Goal: Task Accomplishment & Management: Manage account settings

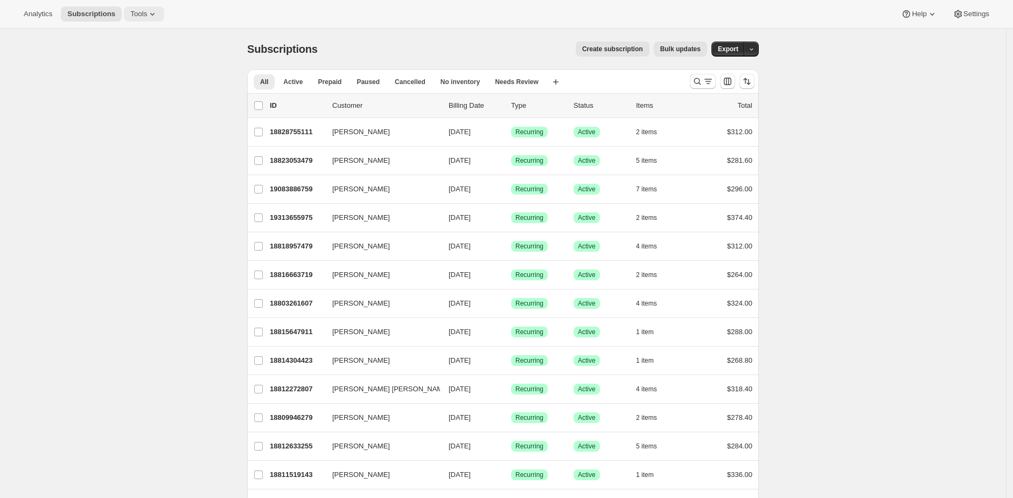
click at [134, 10] on span "Tools" at bounding box center [138, 14] width 17 height 9
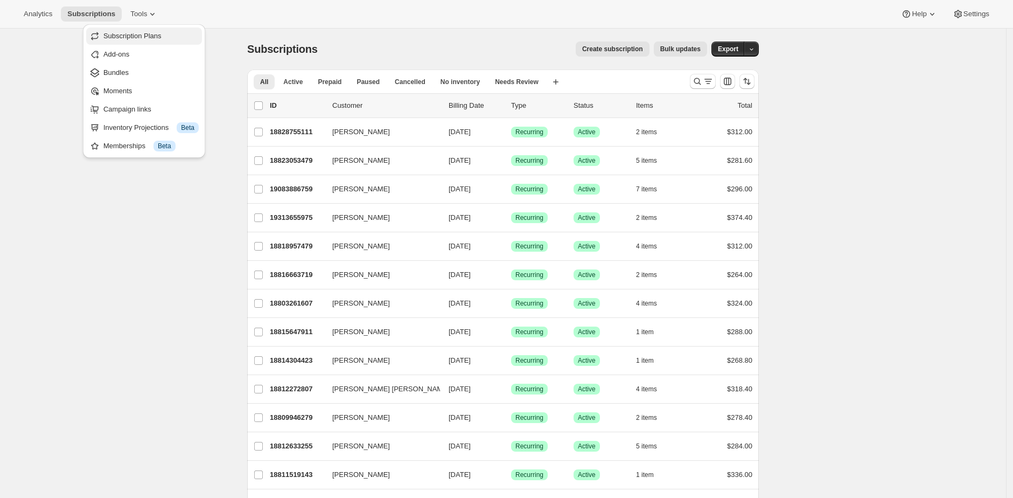
drag, startPoint x: 143, startPoint y: 49, endPoint x: 149, endPoint y: 32, distance: 17.9
click at [149, 32] on ul "Subscription Plans Add-ons Bundles Moments Campaign links Inventory Projections…" at bounding box center [144, 90] width 116 height 127
click at [149, 33] on span "Subscription Plans" at bounding box center [132, 36] width 58 height 8
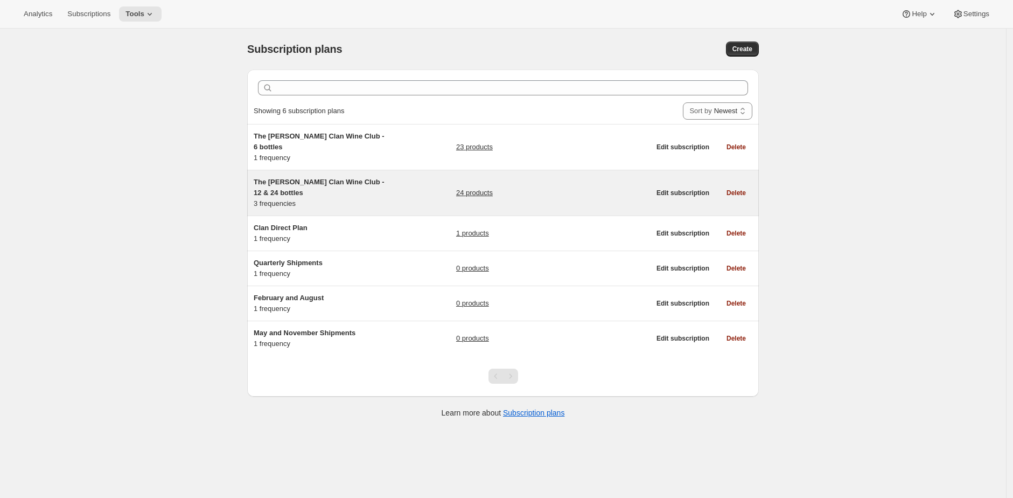
click at [380, 178] on span "The Maxwell Clan Wine Club - 12 & 24 bottles" at bounding box center [319, 187] width 131 height 19
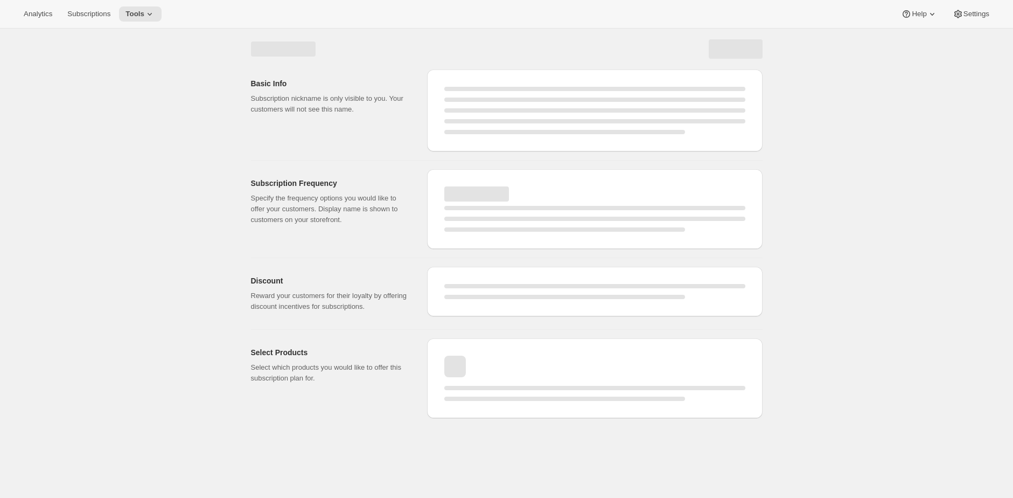
select select "WEEK"
select select "MONTH"
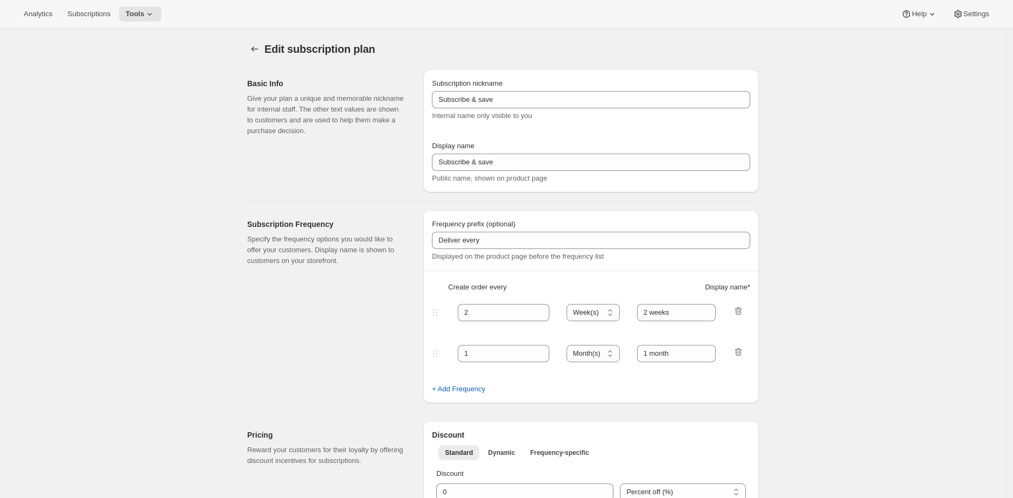
checkbox input "true"
type input "The Maxwell Clan Wine Club - 12 & 24 bottles"
type input "The Maxwell Clan Wine Club"
type input "3"
select select "MONTH"
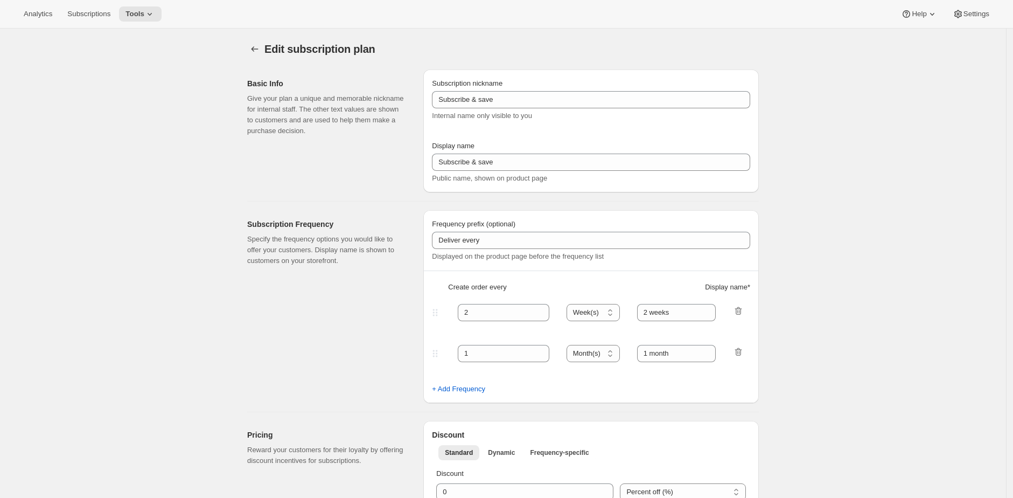
type input "3 months"
type input "4"
type input "4 months"
select select "MONTH"
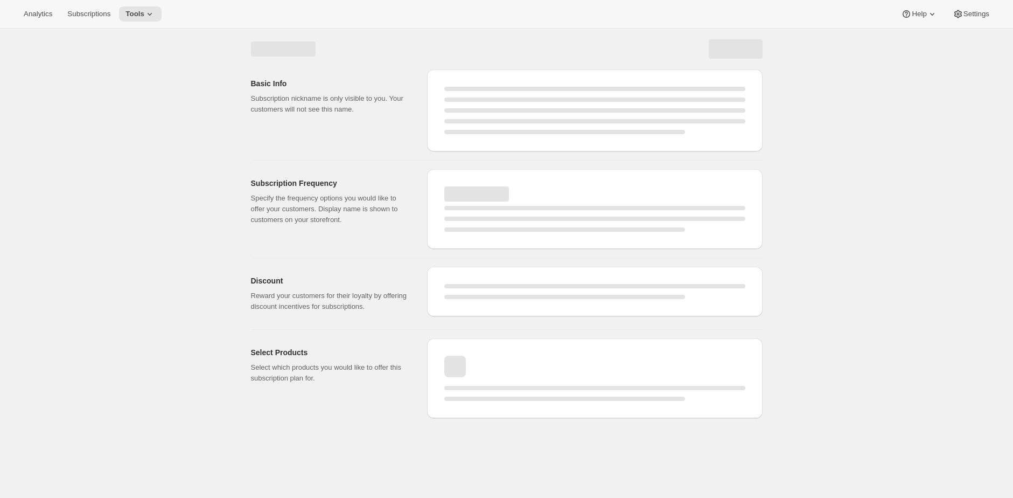
select select "WEEK"
select select "MONTH"
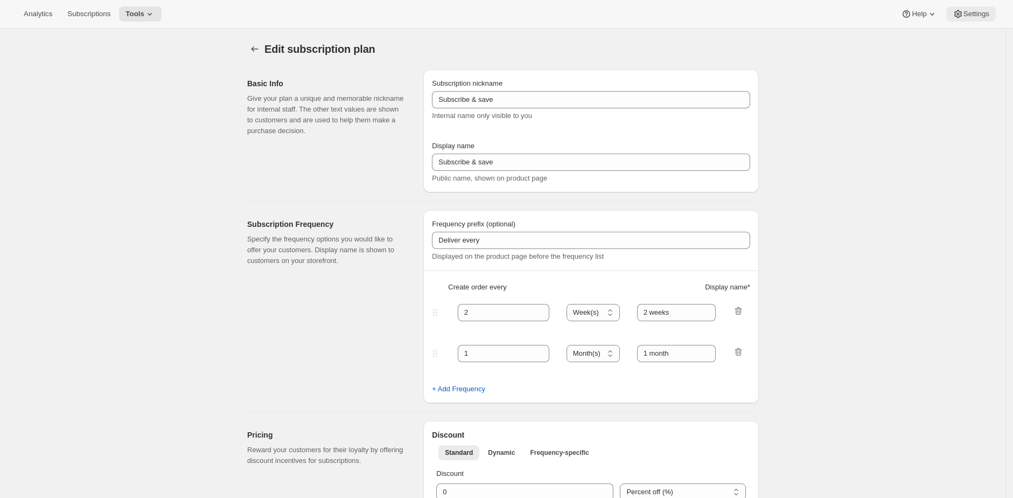
checkbox input "true"
click at [976, 21] on button "Settings" at bounding box center [971, 13] width 50 height 15
type input "The Maxwell Clan Wine Club - 12 & 24 bottles"
type input "The Maxwell Clan Wine Club"
type input "3"
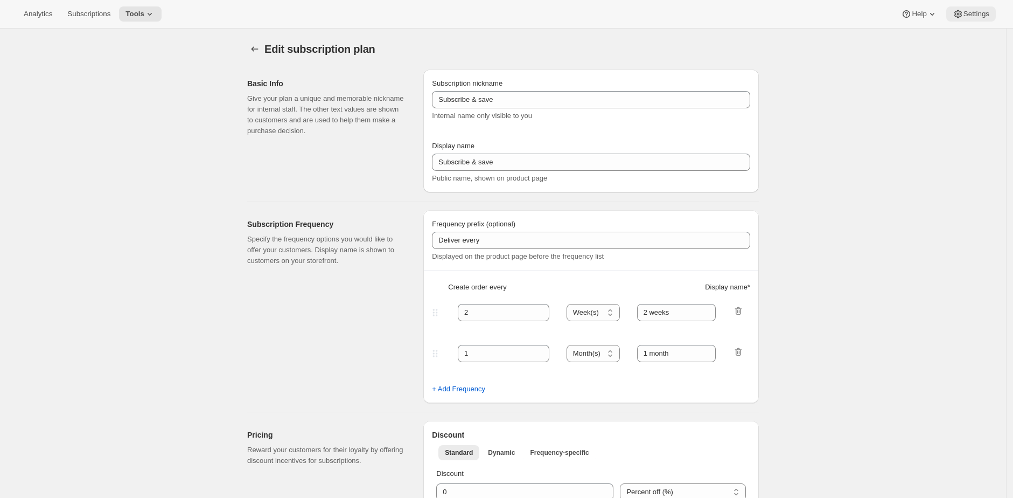
select select "MONTH"
type input "3 months"
type input "4"
type input "4 months"
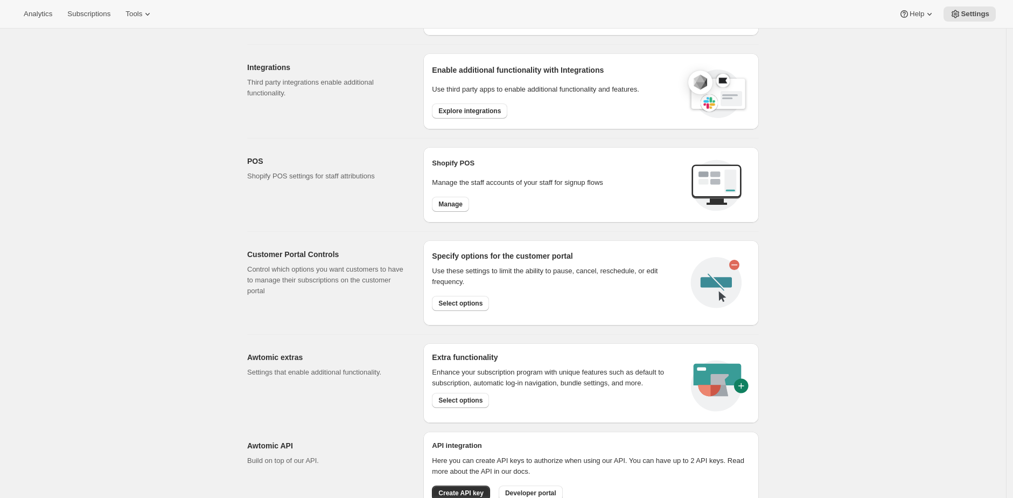
scroll to position [386, 0]
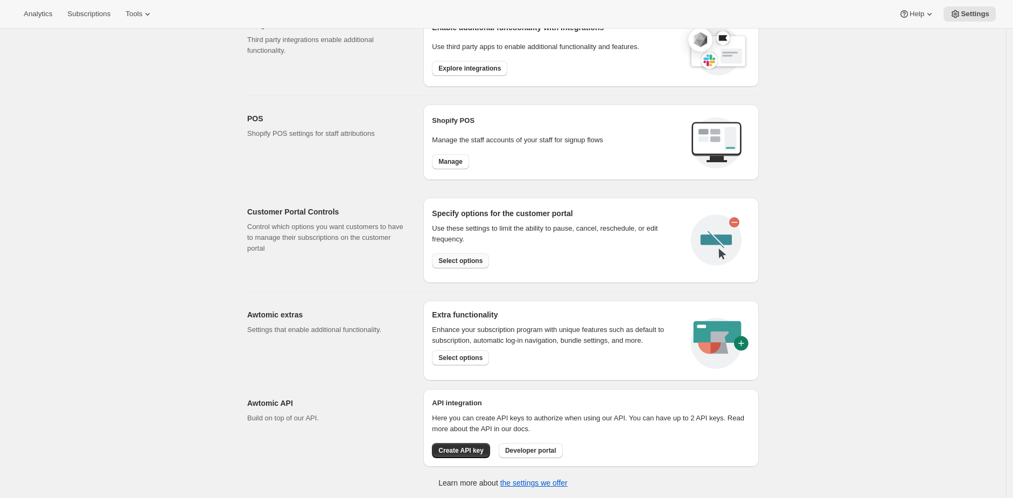
click at [480, 264] on span "Select options" at bounding box center [460, 260] width 44 height 9
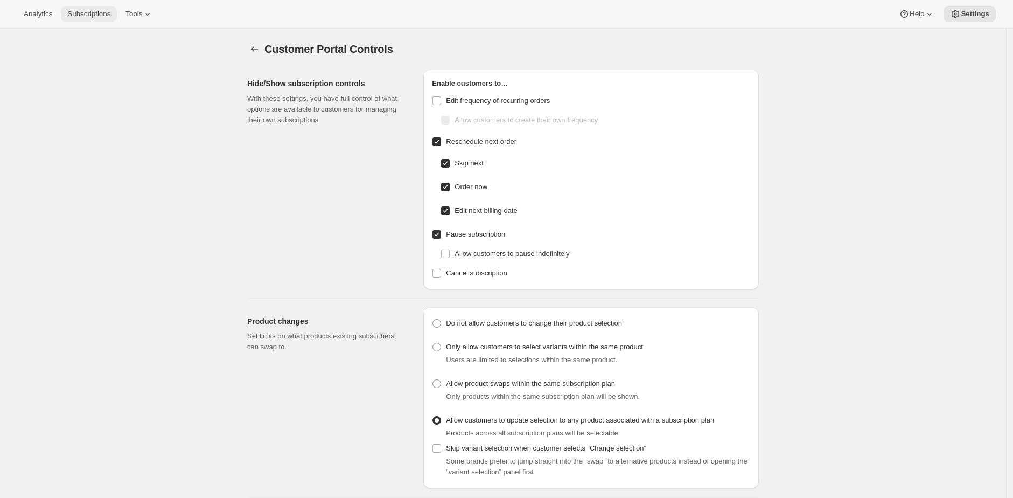
click at [89, 16] on span "Subscriptions" at bounding box center [88, 14] width 43 height 9
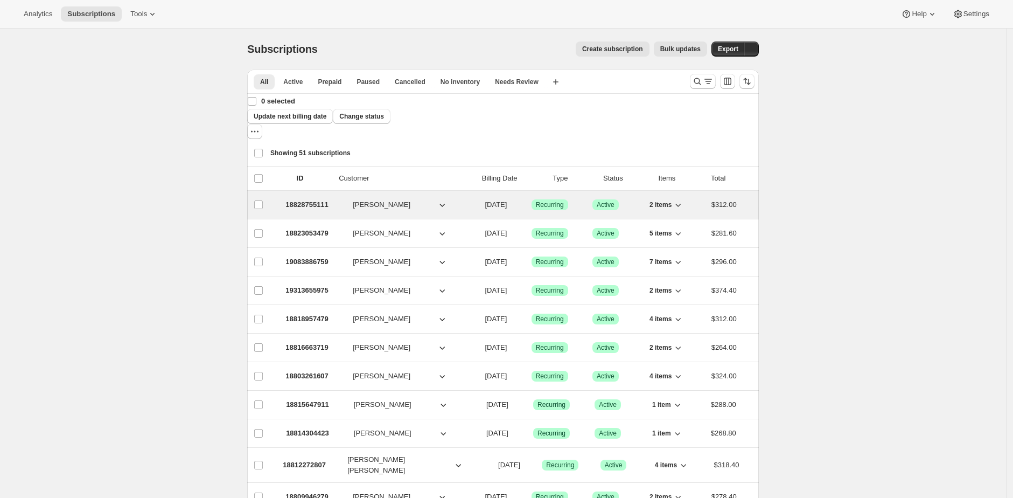
click at [285, 199] on p "18828755111" at bounding box center [306, 204] width 43 height 11
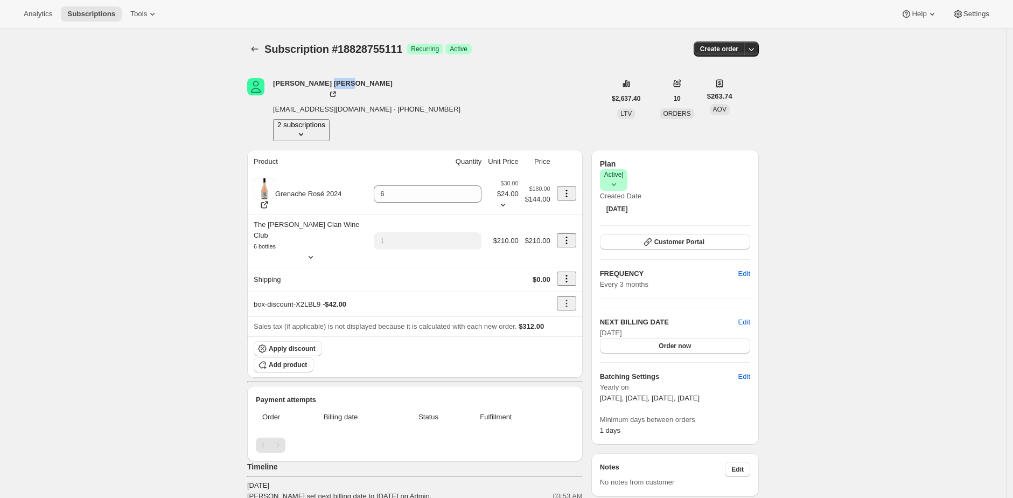
click at [333, 85] on div "Barbara James" at bounding box center [333, 89] width 120 height 22
click at [970, 12] on span "Settings" at bounding box center [976, 14] width 26 height 9
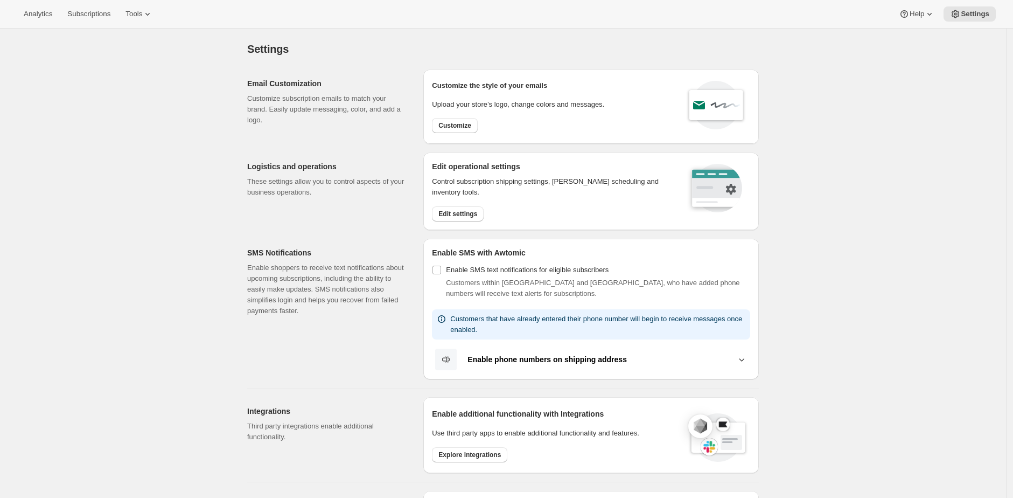
scroll to position [386, 0]
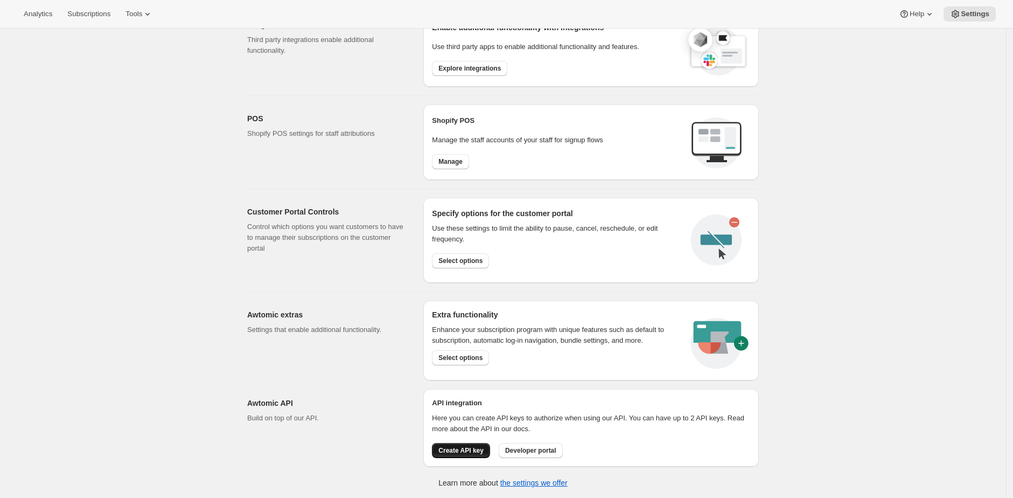
click at [465, 450] on span "Create API key" at bounding box center [460, 450] width 45 height 9
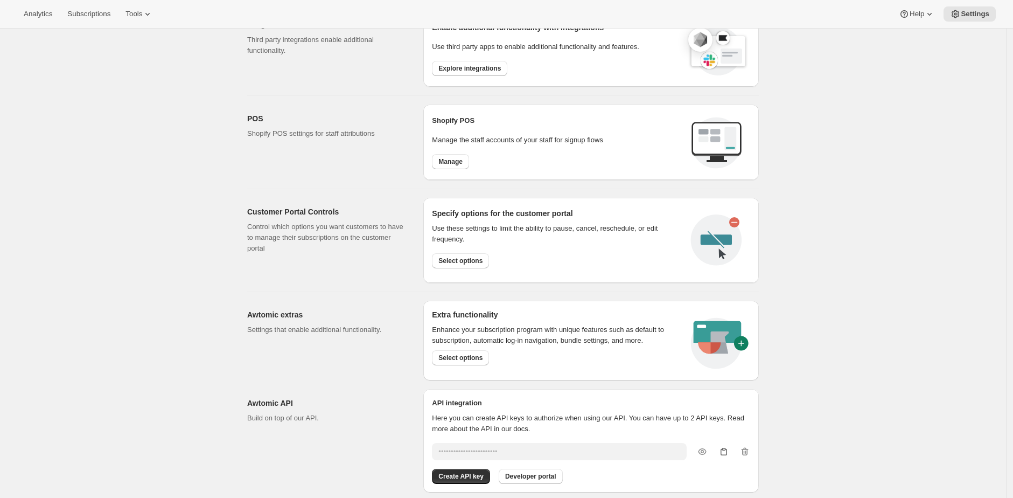
click at [729, 450] on icon "button" at bounding box center [723, 451] width 11 height 11
click at [97, 15] on span "Subscriptions" at bounding box center [88, 14] width 43 height 9
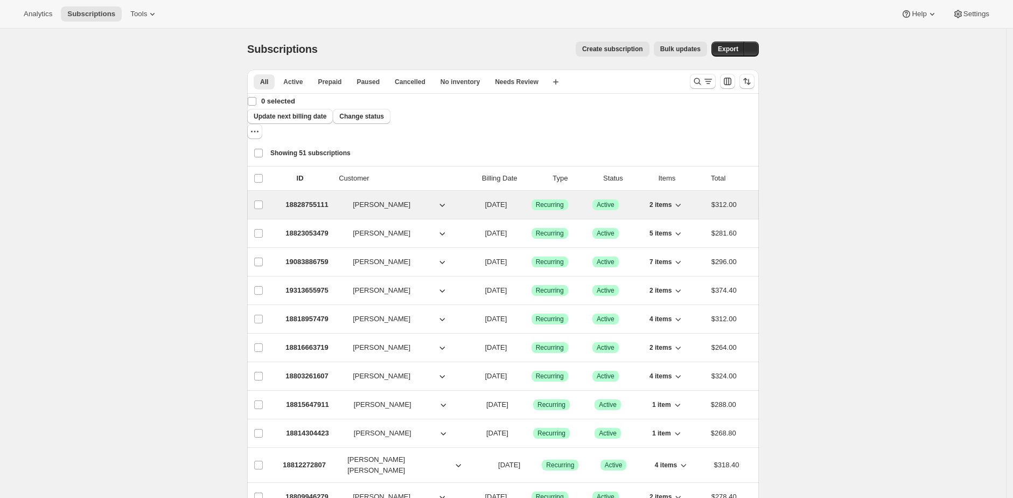
click at [292, 199] on p "18828755111" at bounding box center [306, 204] width 43 height 11
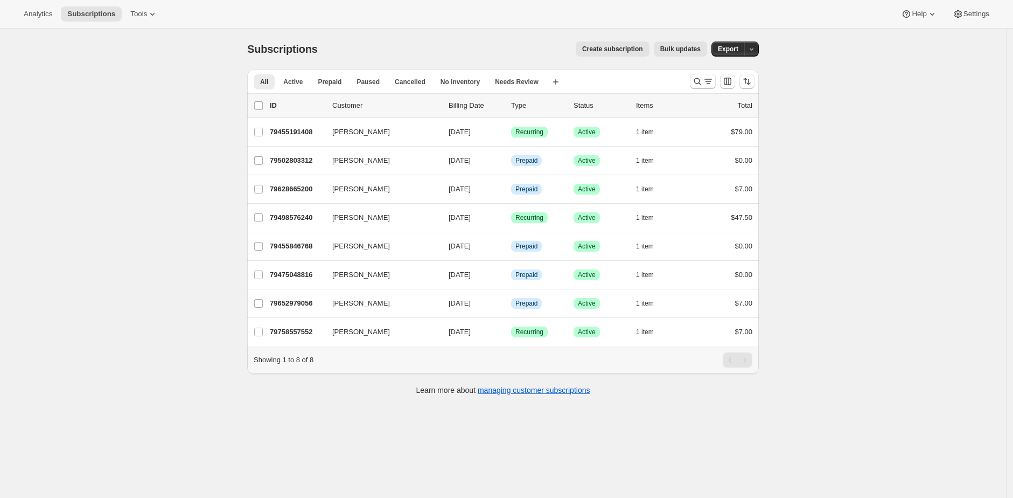
drag, startPoint x: 873, startPoint y: 199, endPoint x: 870, endPoint y: 192, distance: 7.9
click at [873, 198] on div "Subscriptions. This page is ready Subscriptions Create subscription Bulk update…" at bounding box center [503, 278] width 1006 height 498
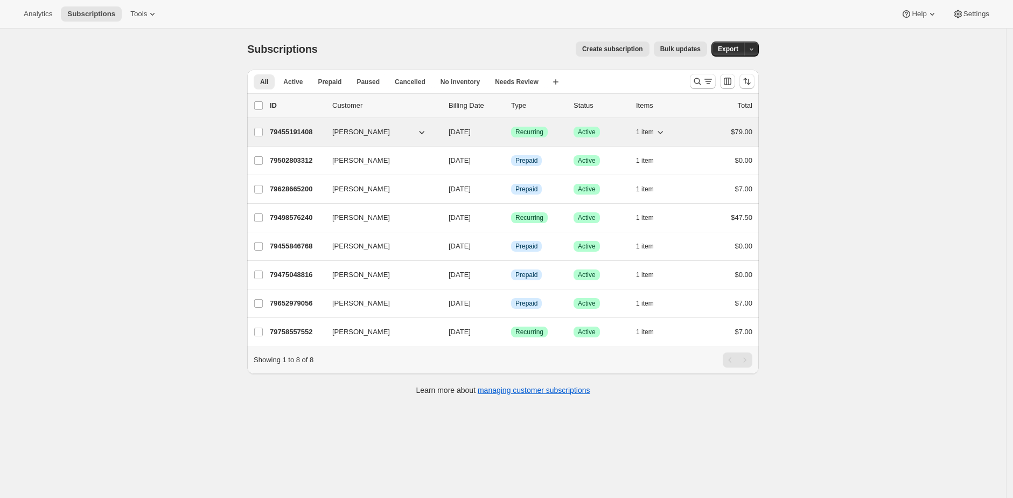
click at [297, 129] on p "79455191408" at bounding box center [297, 132] width 54 height 11
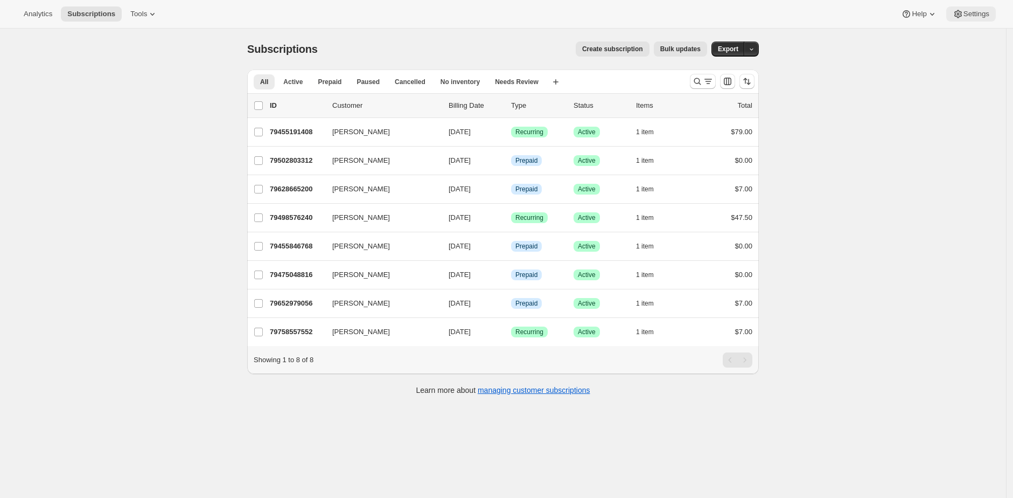
click at [963, 10] on span "Settings" at bounding box center [976, 14] width 26 height 9
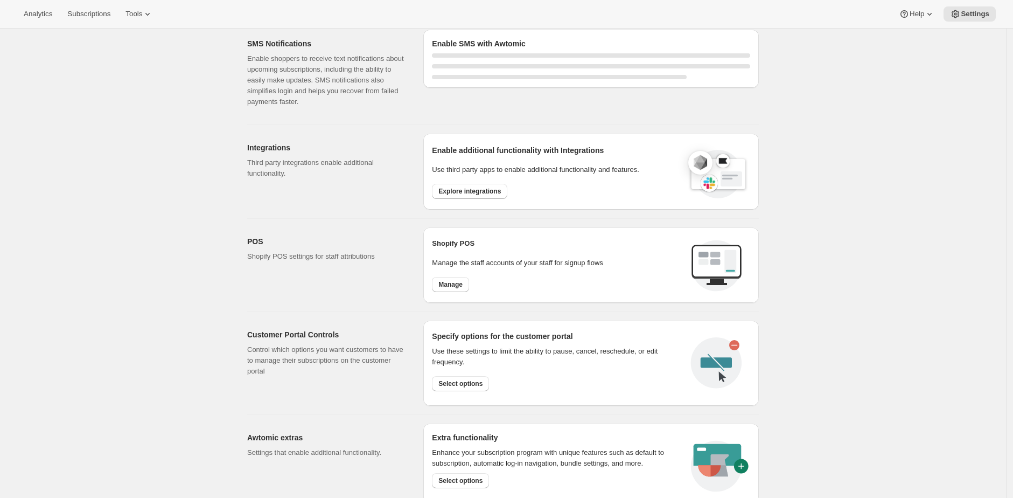
scroll to position [412, 0]
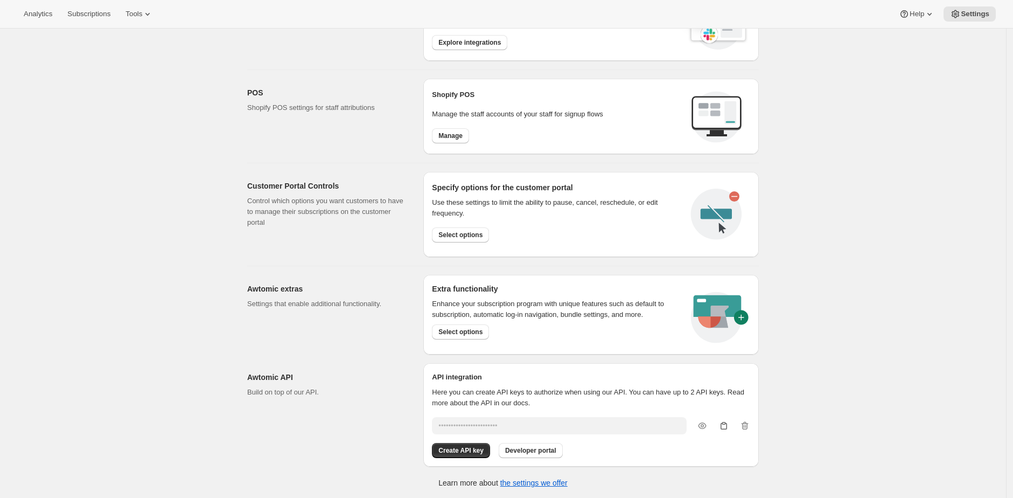
click at [724, 422] on icon "button" at bounding box center [723, 426] width 6 height 8
click at [563, 449] on button "Developer portal" at bounding box center [531, 450] width 64 height 15
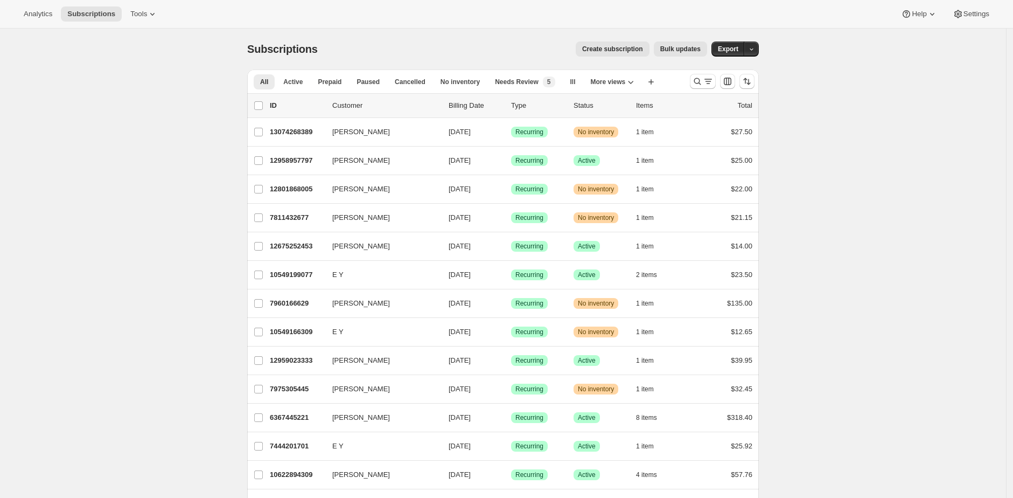
click at [449, 43] on div "Create subscription Bulk updates" at bounding box center [519, 48] width 376 height 15
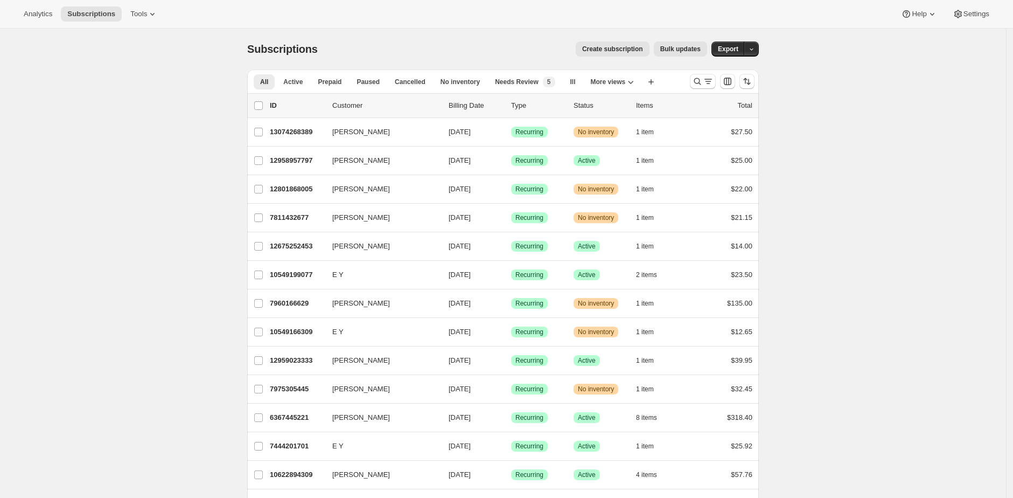
drag, startPoint x: 240, startPoint y: 53, endPoint x: 332, endPoint y: 46, distance: 92.3
click at [335, 46] on div "Create subscription Bulk updates" at bounding box center [519, 48] width 376 height 15
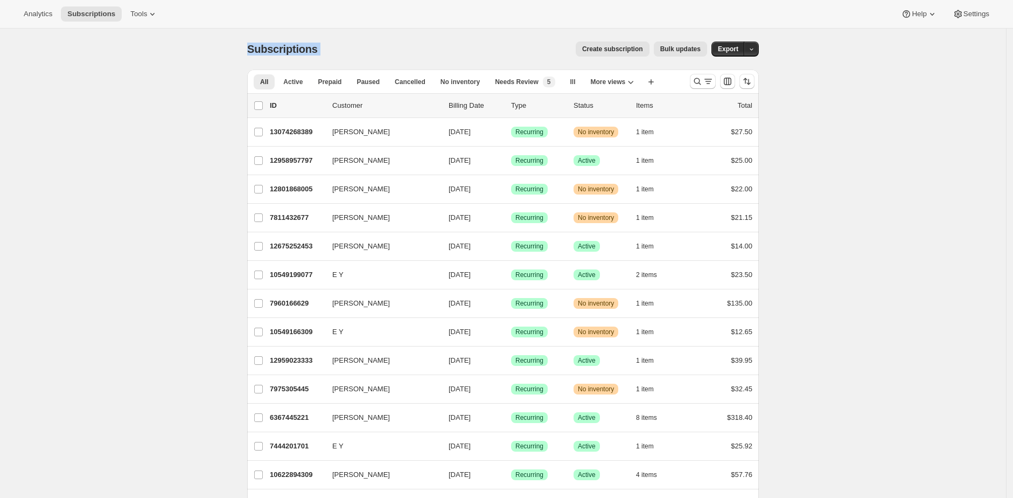
drag, startPoint x: 351, startPoint y: 45, endPoint x: 246, endPoint y: 52, distance: 105.2
click at [260, 46] on span "Subscriptions" at bounding box center [282, 49] width 71 height 12
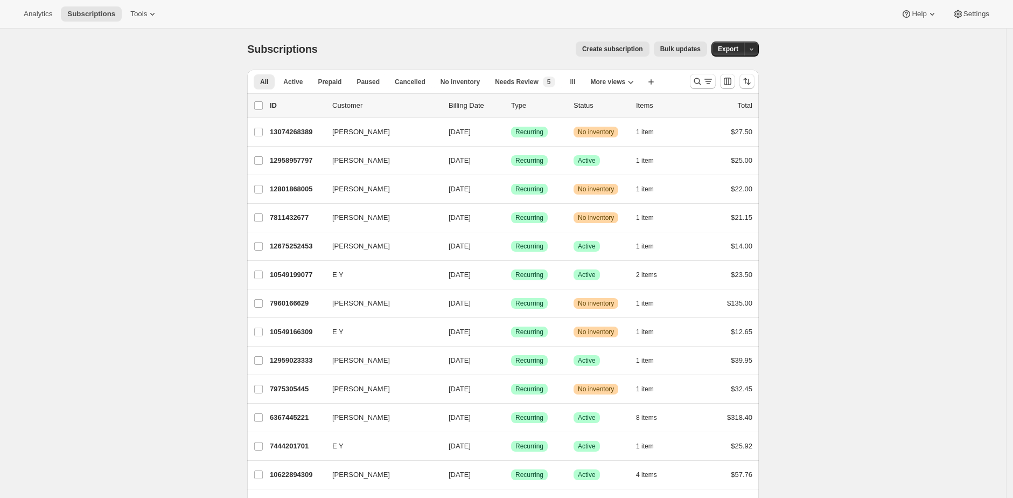
click at [395, 38] on div "Subscriptions. This page is ready Subscriptions Create subscription Bulk update…" at bounding box center [502, 49] width 511 height 41
click at [599, 50] on span "Create subscription" at bounding box center [612, 49] width 61 height 9
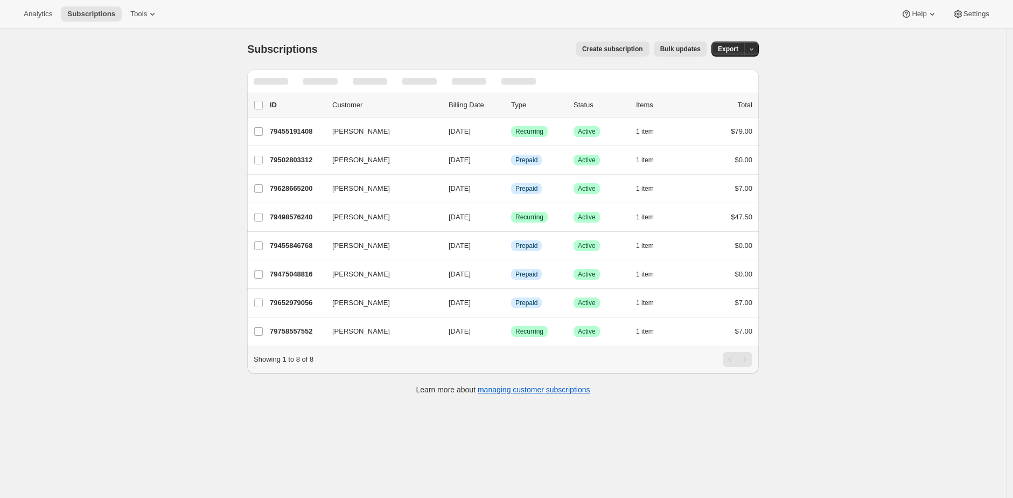
click at [578, 9] on div "Analytics Subscriptions Tools Help Settings" at bounding box center [506, 14] width 1013 height 29
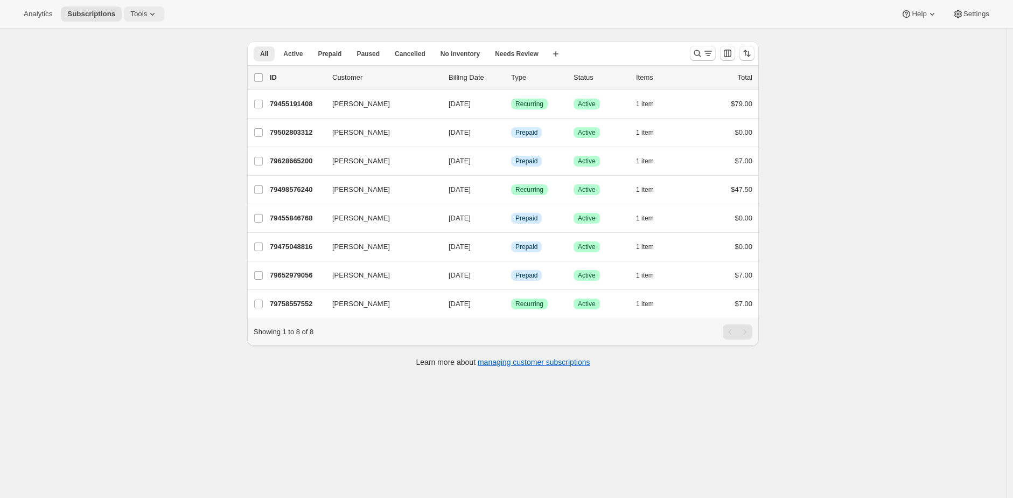
scroll to position [26, 0]
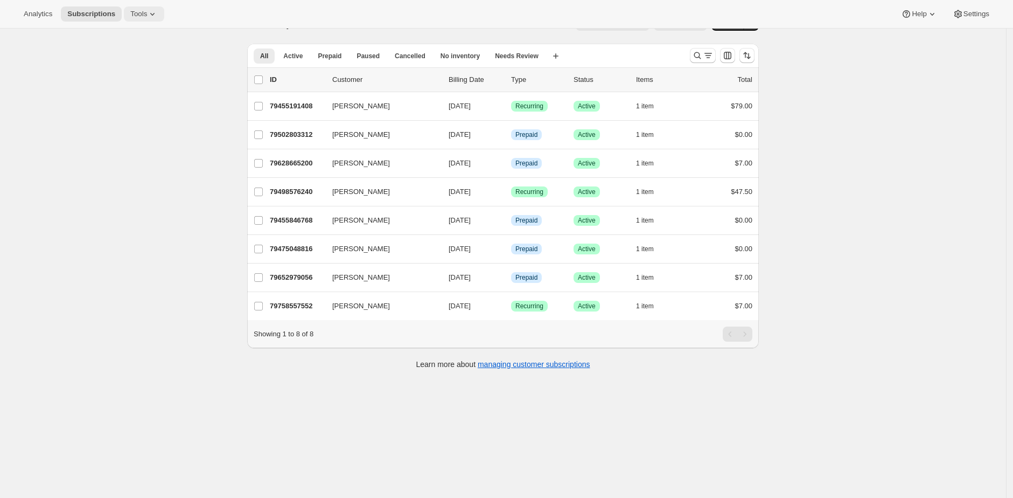
click at [148, 6] on button "Tools" at bounding box center [144, 13] width 40 height 15
click at [165, 29] on button "Subscription Plans" at bounding box center [144, 36] width 116 height 17
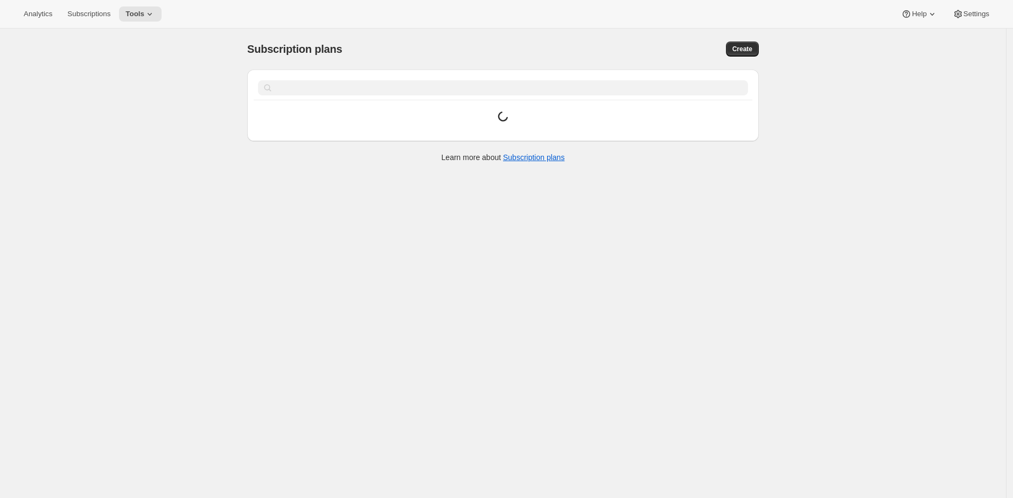
click at [835, 91] on div "Subscription plans. This page is ready Subscription plans Create Clear Items ar…" at bounding box center [503, 278] width 1006 height 498
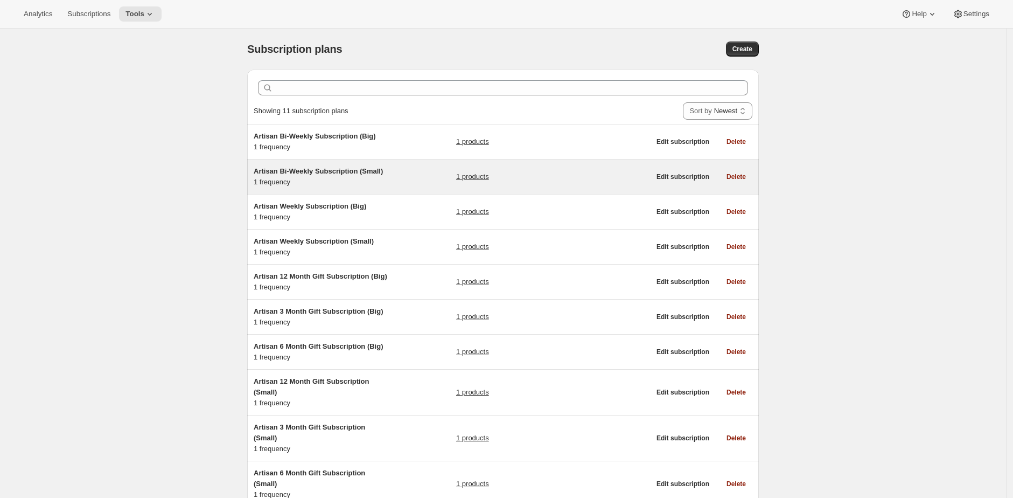
click at [572, 189] on div "Artisan Bi-Weekly Subscription (Small) 1 frequency 1 products Edit subscription…" at bounding box center [502, 176] width 511 height 34
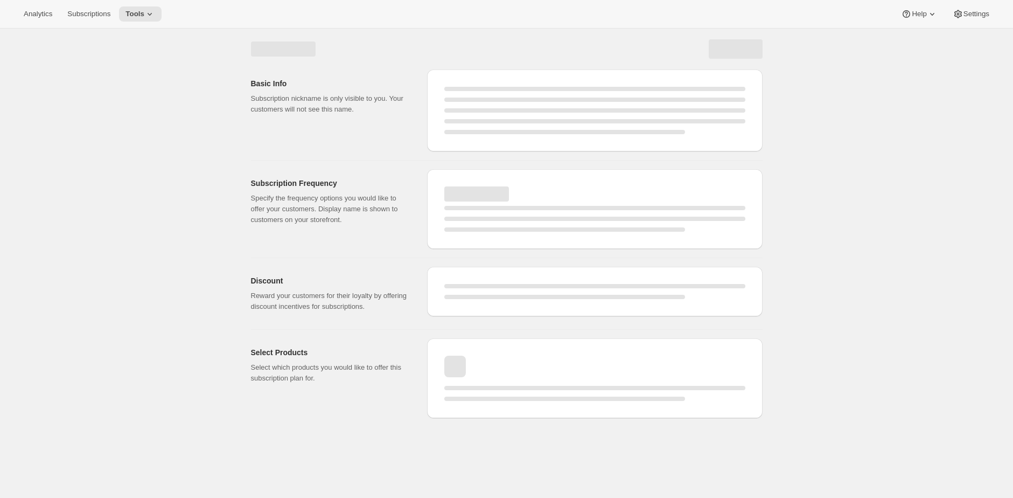
select select "WEEK"
select select "MONTH"
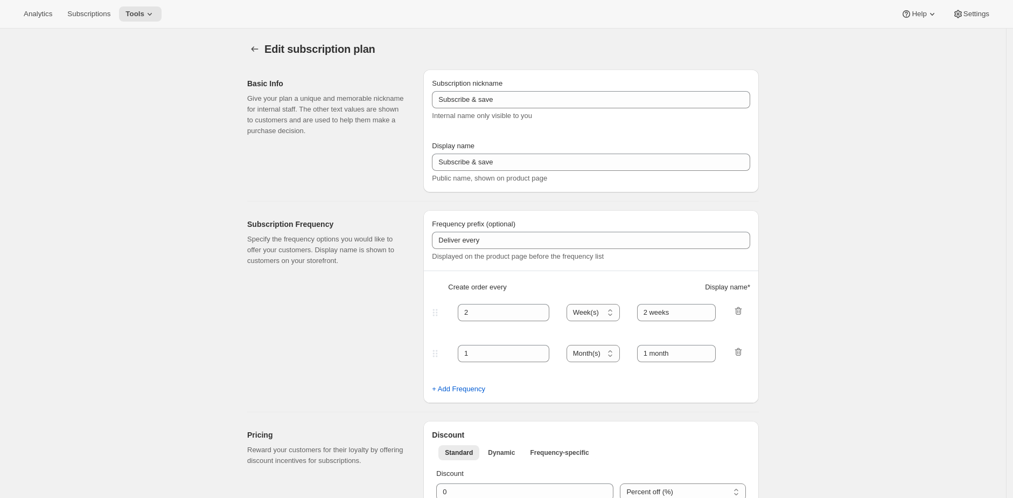
type input "Artisan Bi-Weekly Subscription (Small)"
type input "Bi-Weekly"
select select "ENABLED"
select select "WEEK"
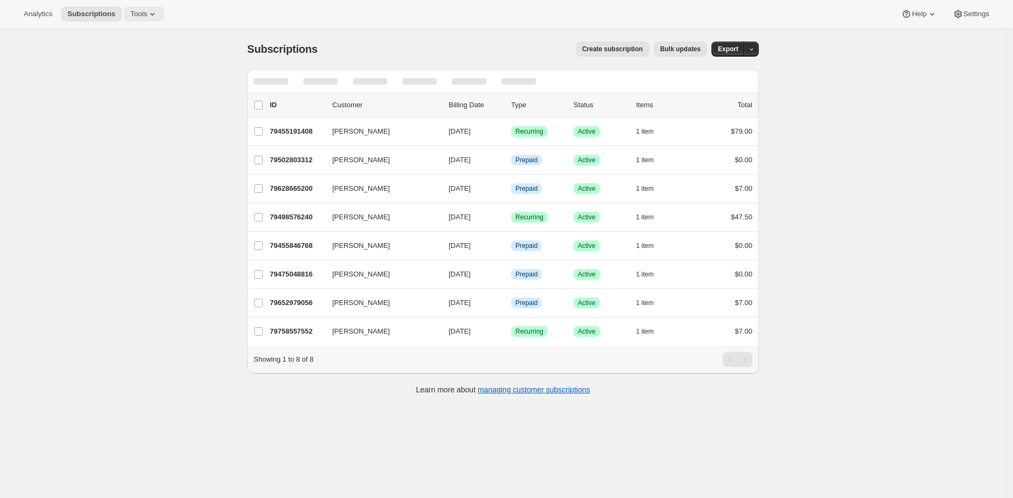
click at [147, 10] on span "Tools" at bounding box center [138, 14] width 17 height 9
click at [149, 46] on button "Add-ons" at bounding box center [144, 54] width 116 height 17
click at [145, 14] on span "Tools" at bounding box center [138, 14] width 17 height 9
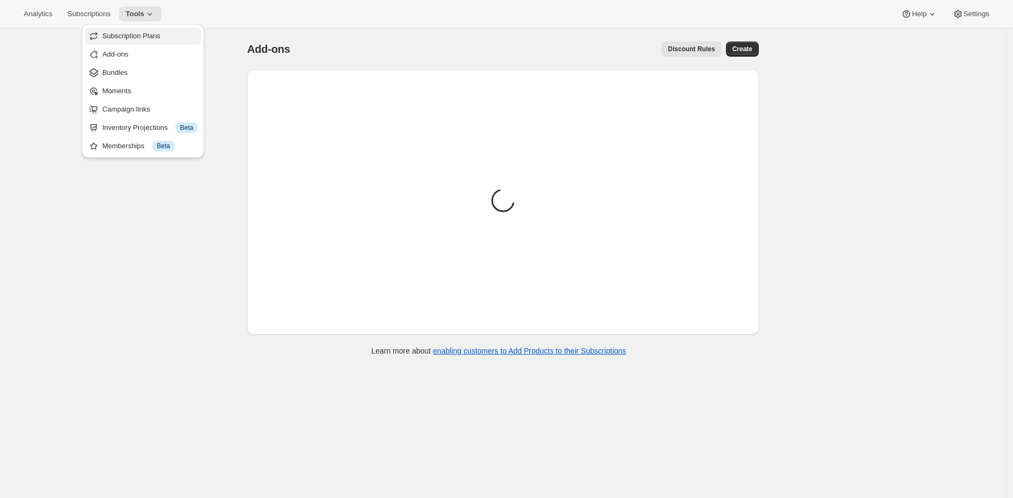
click at [148, 29] on button "Subscription Plans" at bounding box center [143, 35] width 116 height 17
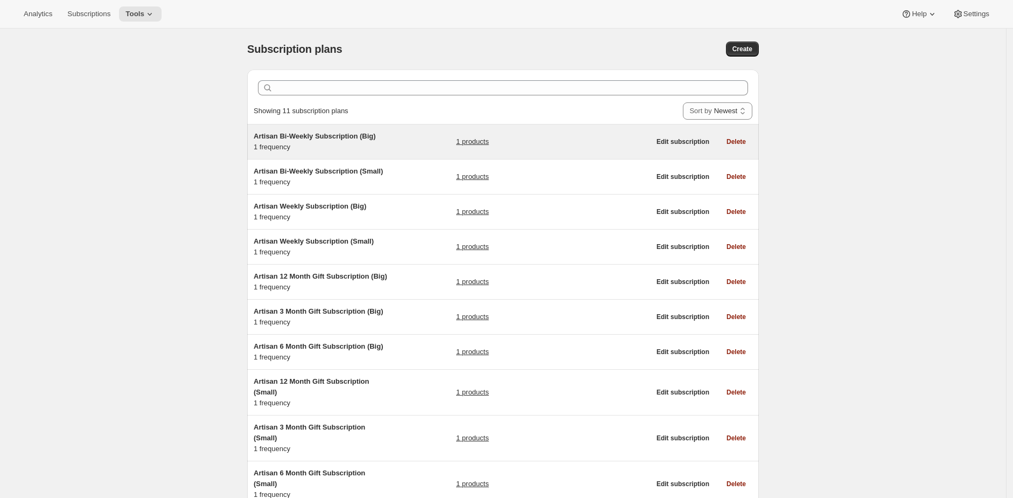
click at [393, 148] on div "Artisan Bi-Weekly Subscription (Big) 1 frequency 1 products" at bounding box center [452, 142] width 396 height 22
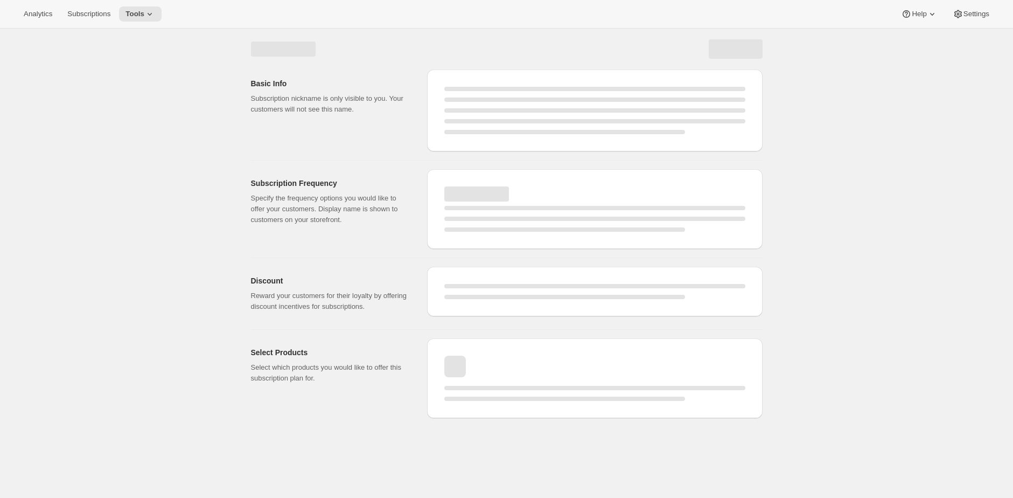
select select "WEEK"
select select "MONTH"
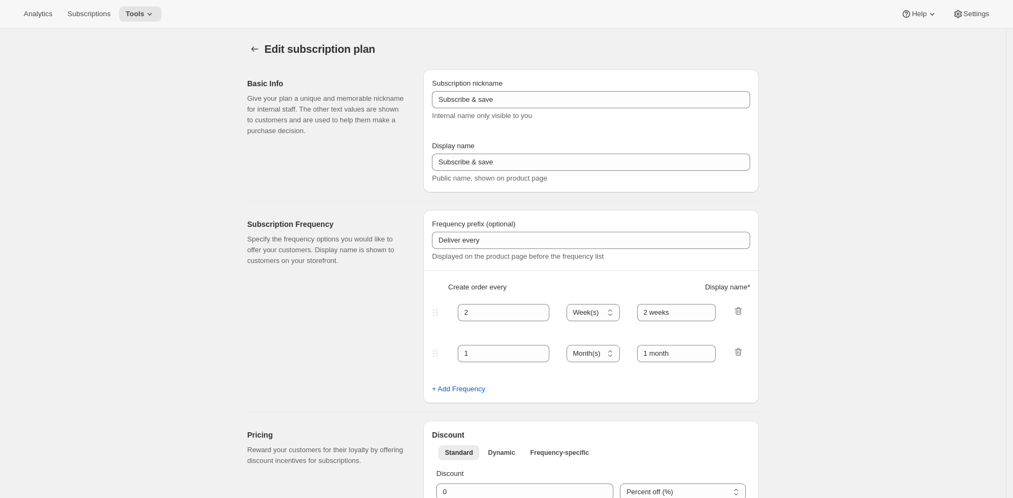
type input "Artisan Bi-Weekly Subscription (Big)"
type input "Bi-Weekly"
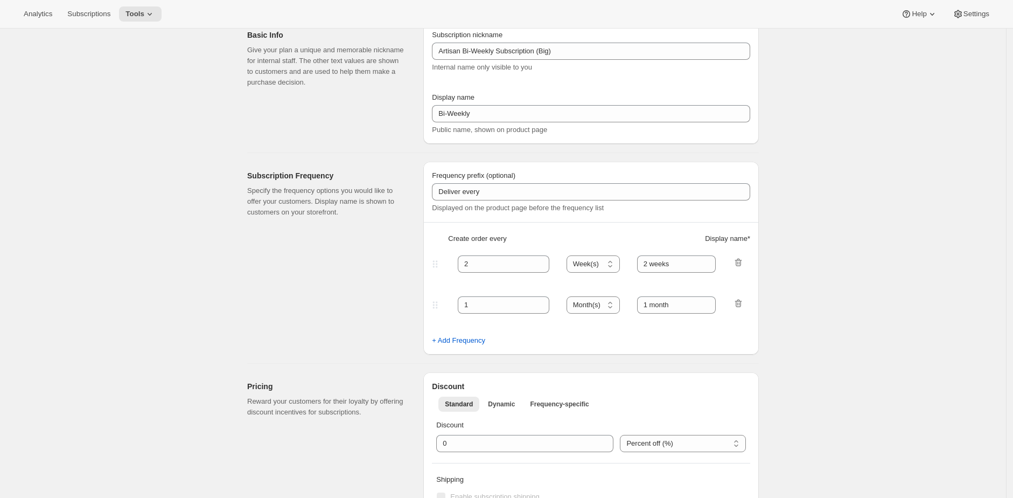
select select "ENABLED"
select select "WEEK"
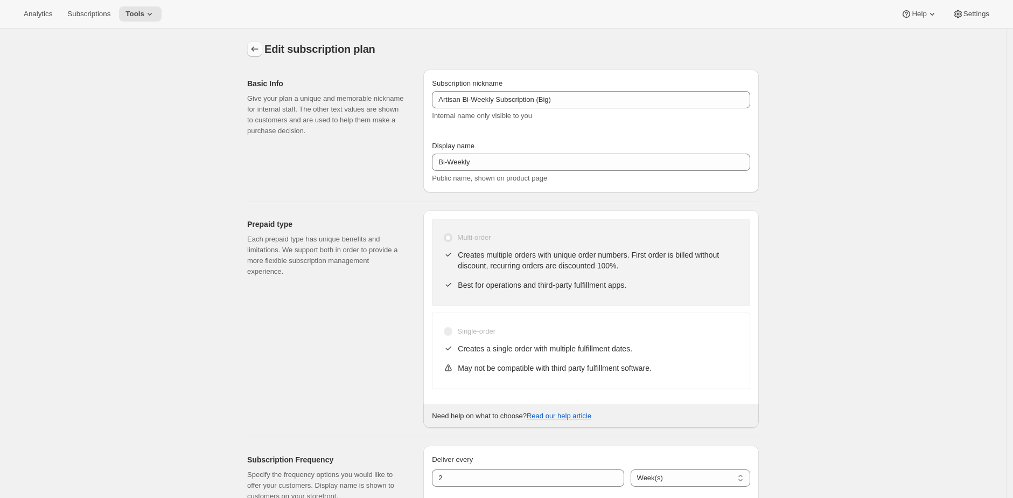
click at [255, 49] on icon "Subscription plans" at bounding box center [254, 48] width 7 height 5
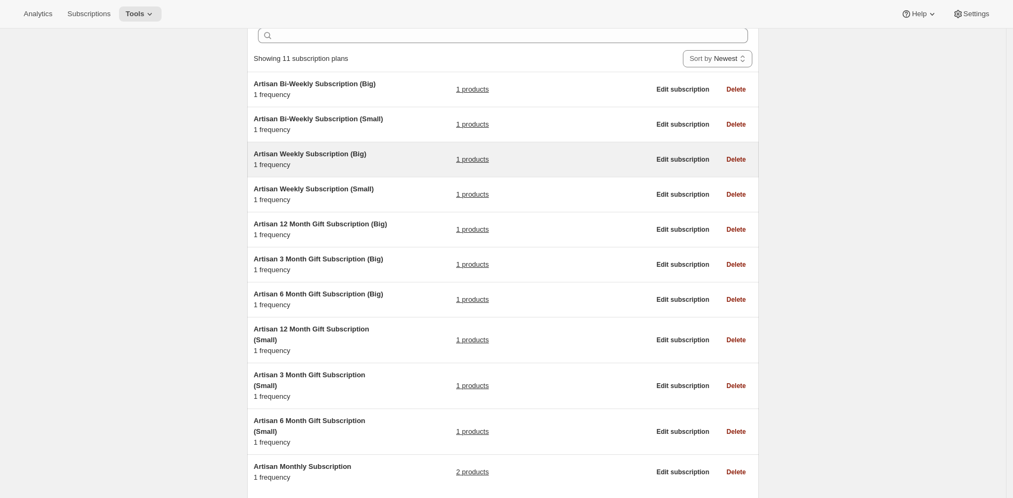
scroll to position [55, 0]
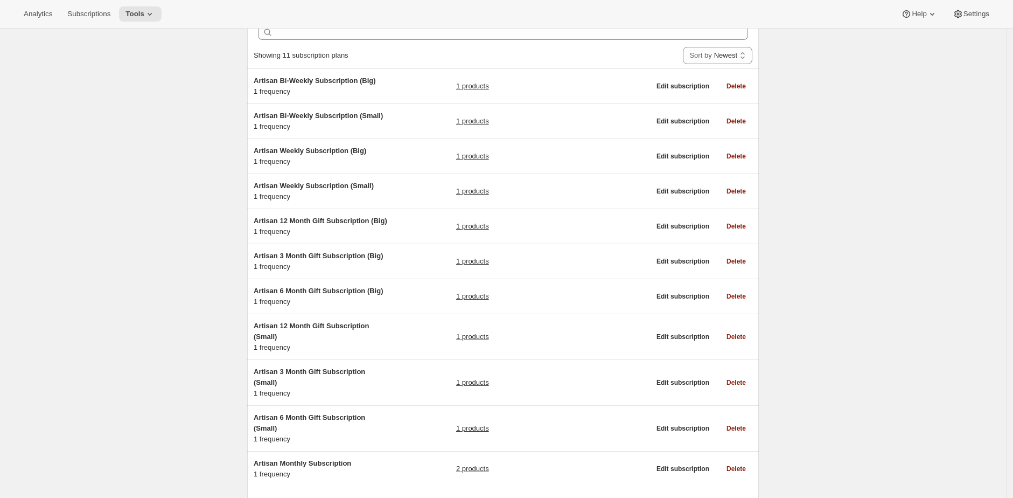
click at [204, 200] on div "Subscription plans. This page is ready Subscription plans Create Clear Showing …" at bounding box center [503, 266] width 1006 height 586
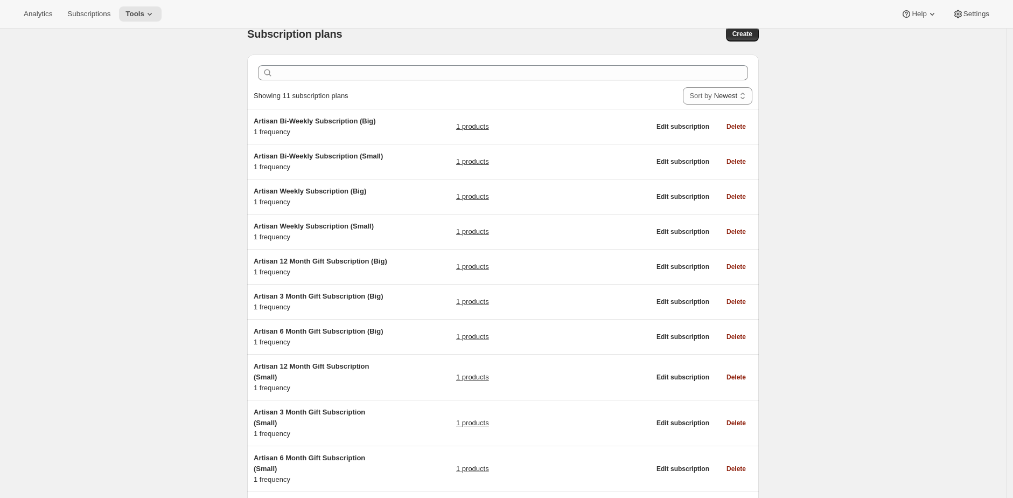
scroll to position [15, 0]
click at [225, 205] on div "Subscription plans. This page is ready Subscription plans Create Clear Showing …" at bounding box center [503, 307] width 1006 height 586
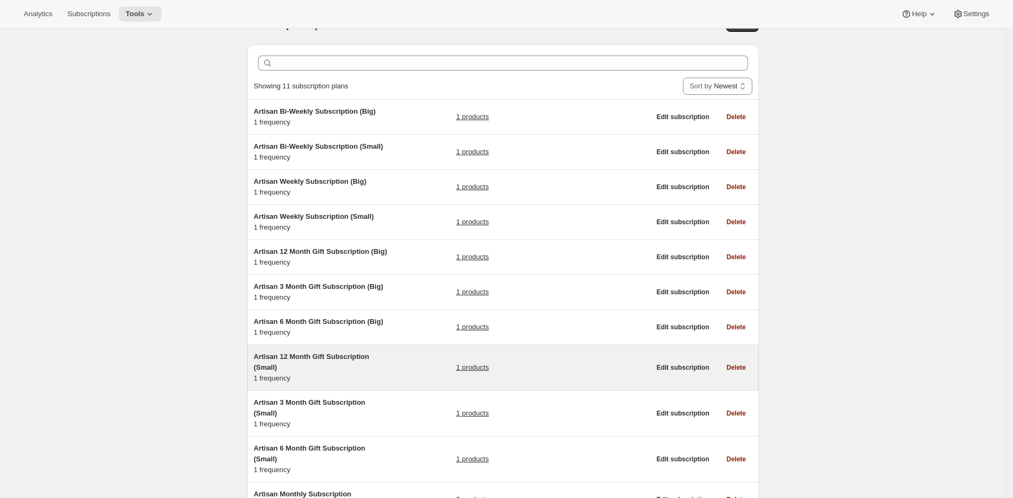
scroll to position [25, 0]
click at [427, 364] on div "Artisan 12 Month Gift Subscription (Small) 1 frequency 1 products" at bounding box center [452, 367] width 396 height 32
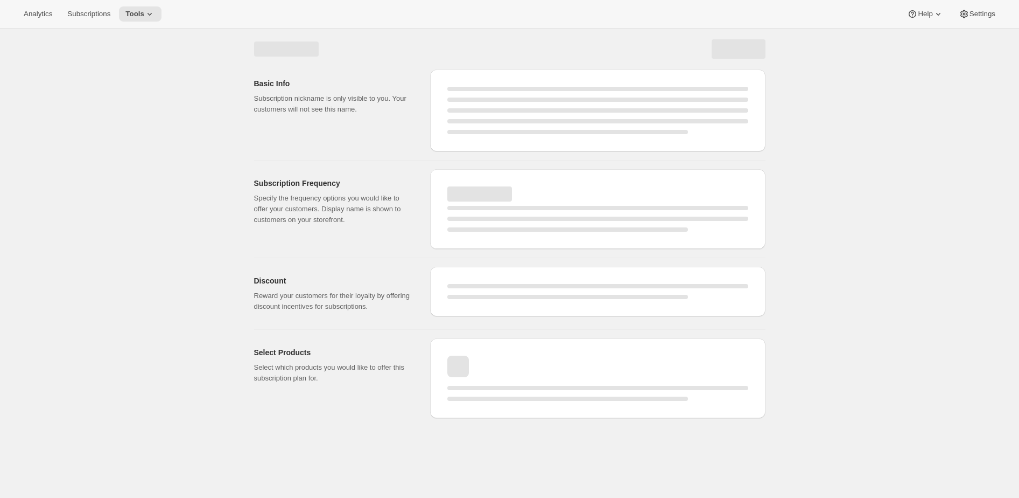
select select "WEEK"
select select "MONTH"
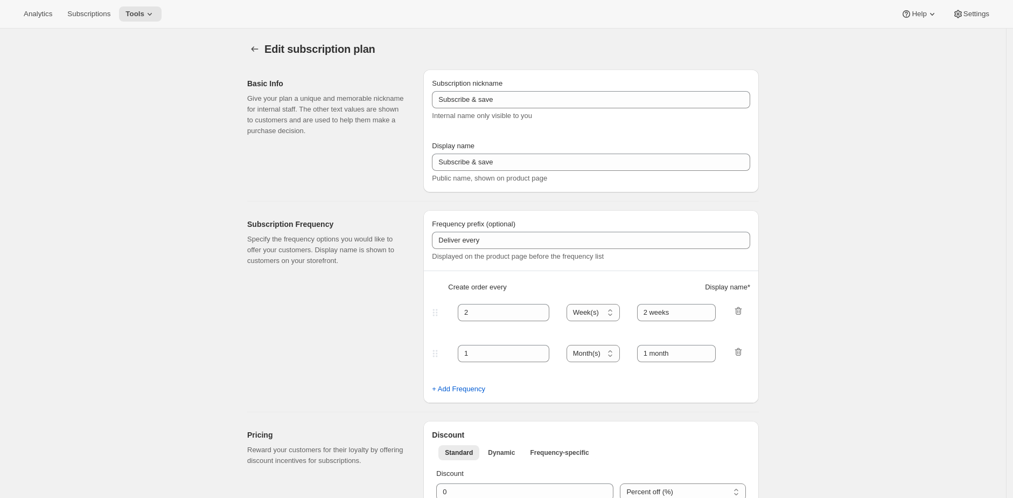
type input "Artisan 12 Month Gift Subscription (Small)"
type input "12 Month Gift"
select select "MONTH"
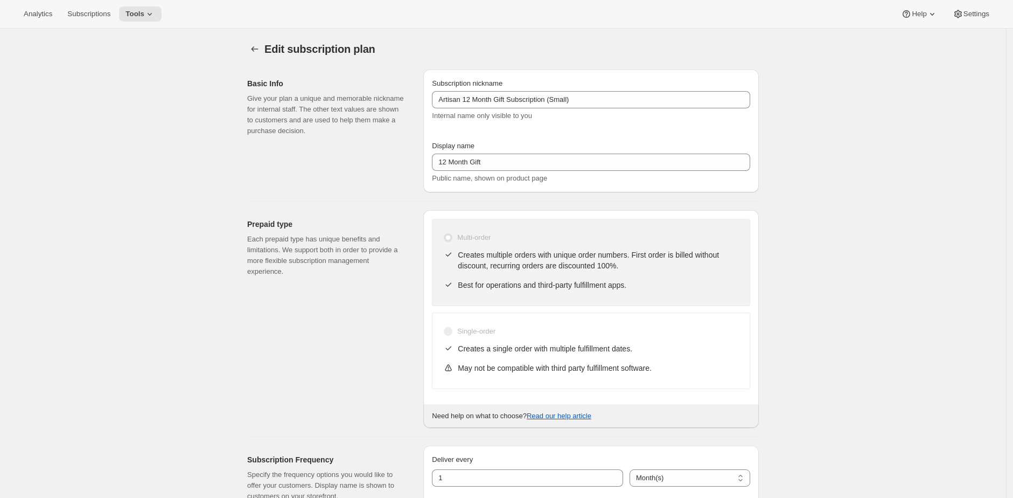
click at [254, 107] on p "Give your plan a unique and memorable nickname for internal staff. The other te…" at bounding box center [326, 114] width 159 height 43
click at [259, 53] on icon "Subscription plans" at bounding box center [254, 49] width 11 height 11
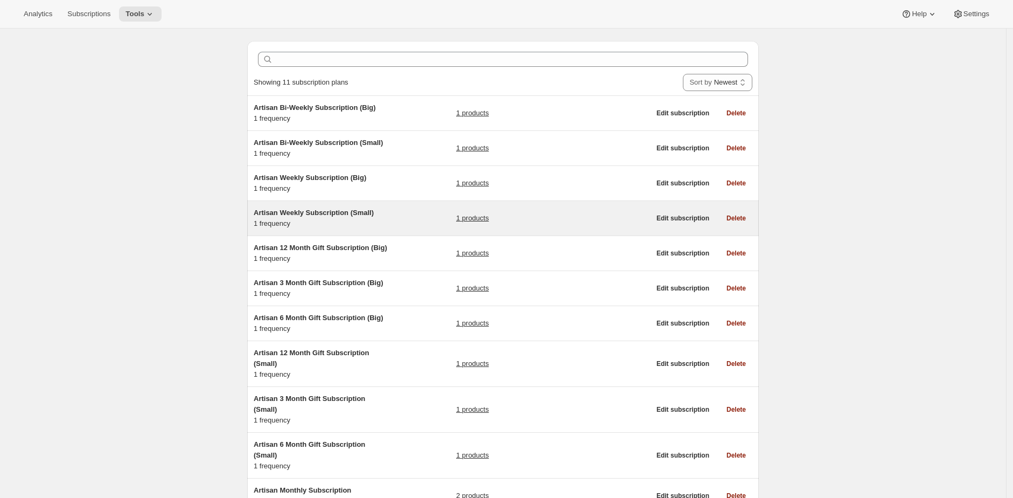
scroll to position [34, 0]
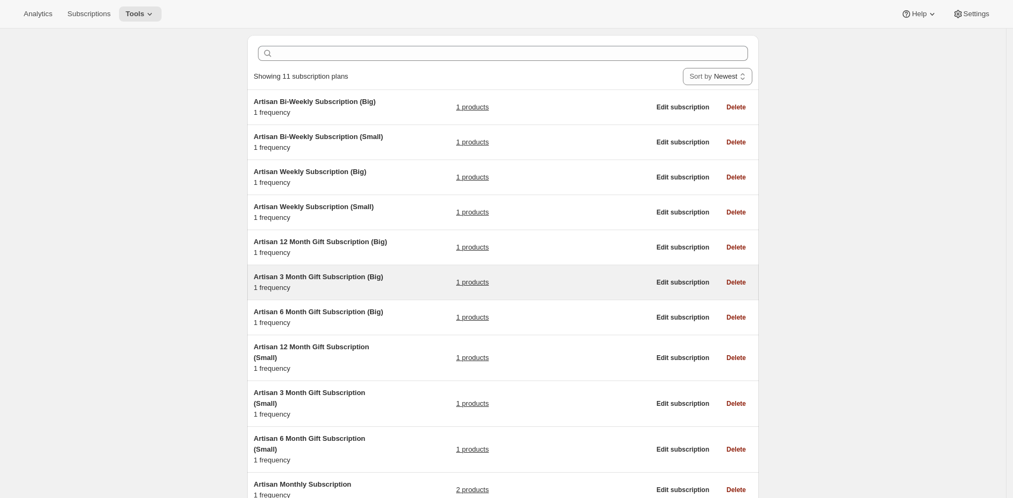
click at [408, 288] on div "Artisan 3 Month Gift Subscription (Big) 1 frequency 1 products" at bounding box center [452, 282] width 396 height 22
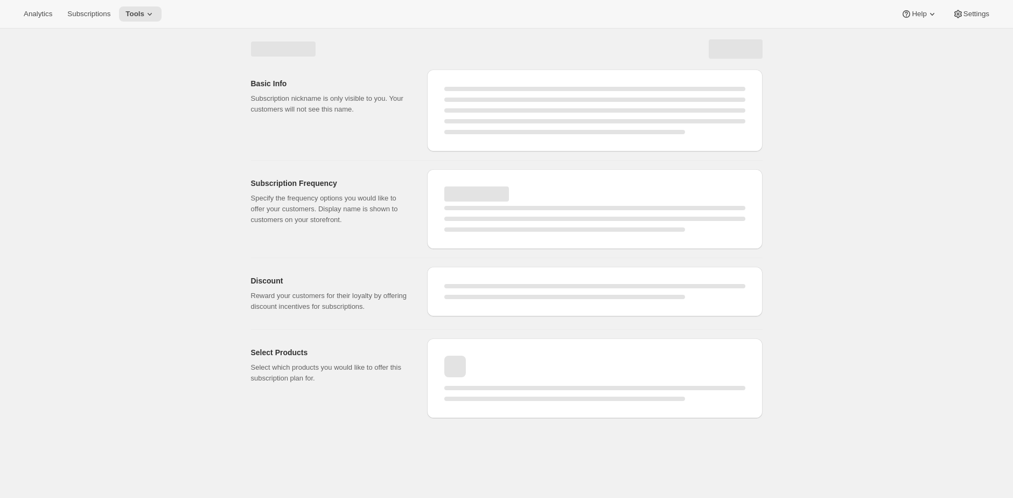
select select "WEEK"
select select "MONTH"
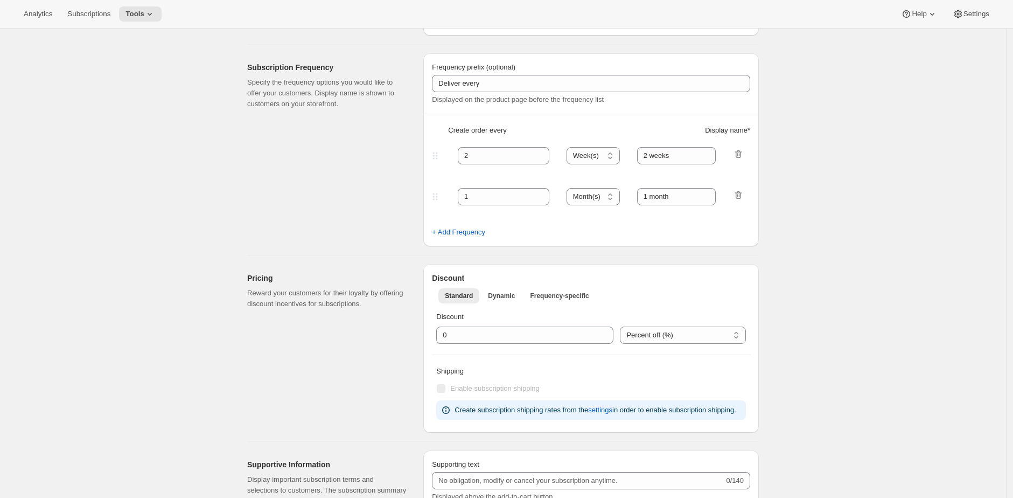
type input "Artisan 3 Month Gift Subscription (Big)"
type input "3 Month Gift"
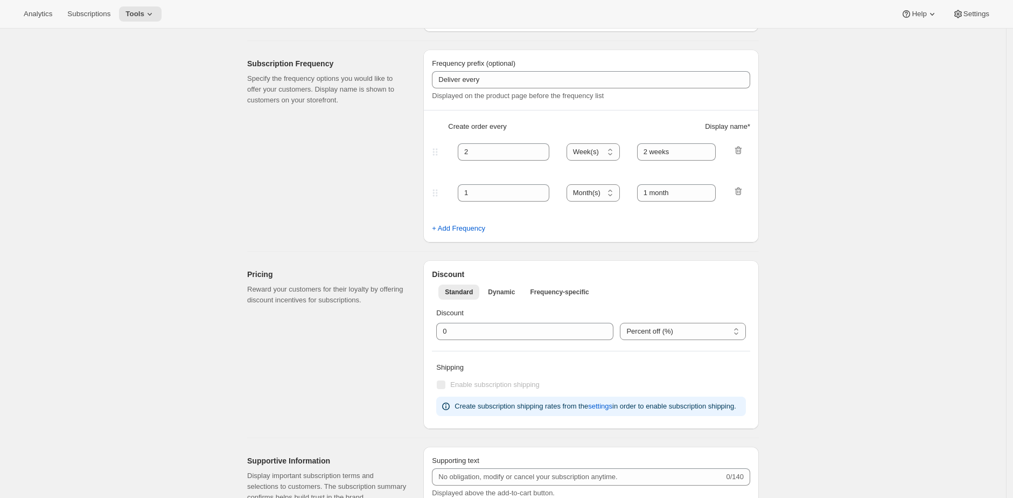
select select "MONTH"
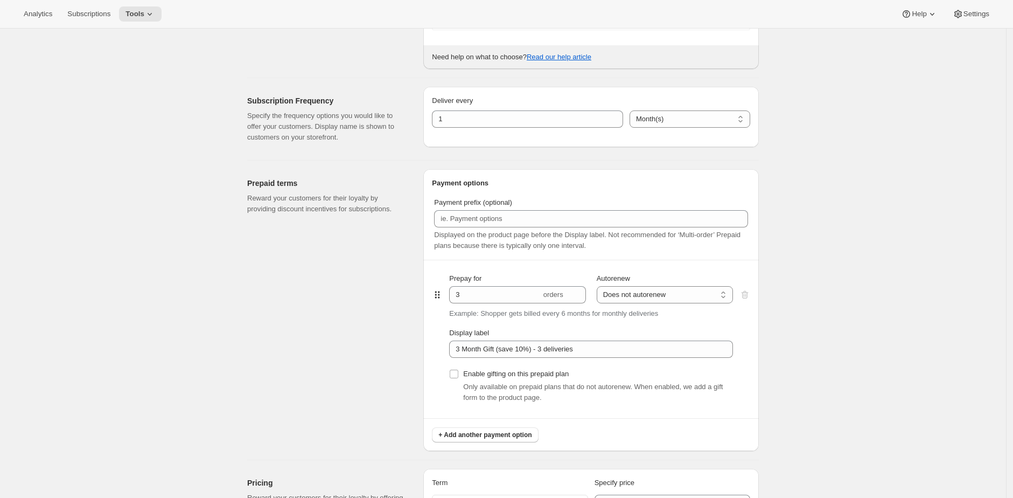
scroll to position [359, 0]
